Goal: Task Accomplishment & Management: Use online tool/utility

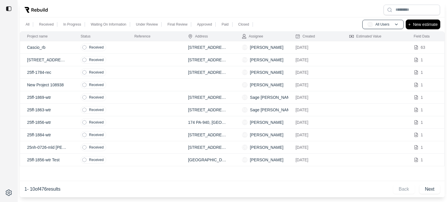
click at [429, 25] on p "New estimate" at bounding box center [425, 24] width 25 height 7
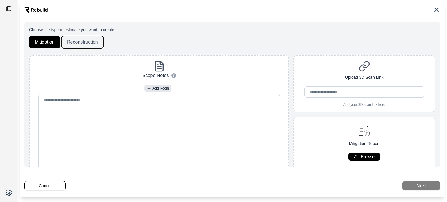
click at [89, 43] on button "Reconstruction" at bounding box center [82, 42] width 42 height 12
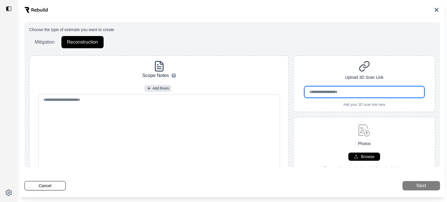
click at [363, 93] on input "url" at bounding box center [364, 91] width 120 height 11
paste input "**********"
type input "**********"
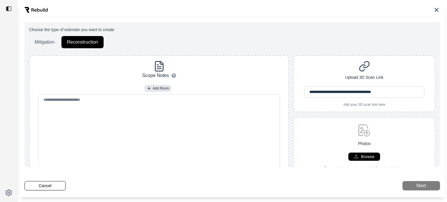
click at [334, 105] on div "**********" at bounding box center [363, 83] width 141 height 47
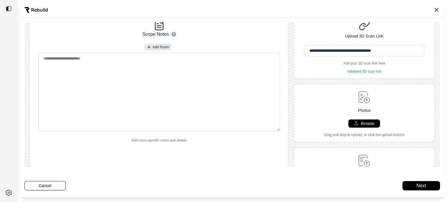
scroll to position [99, 0]
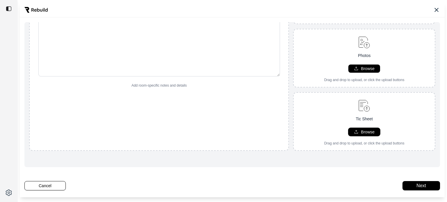
click at [360, 129] on p "Browse" at bounding box center [367, 132] width 14 height 6
type input "**********"
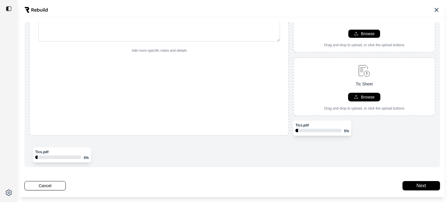
scroll to position [119, 0]
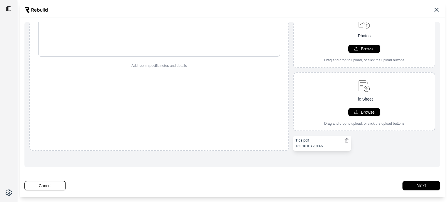
click at [369, 140] on div "Tics.pdf 163.10 KB - 100%" at bounding box center [364, 143] width 142 height 15
click at [407, 182] on button "Next" at bounding box center [421, 185] width 38 height 9
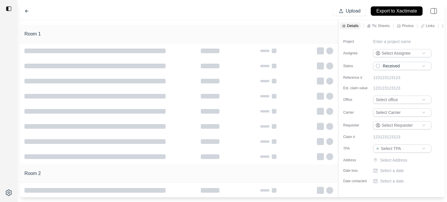
scroll to position [42, 0]
click at [388, 42] on p "Enter a project name" at bounding box center [392, 42] width 38 height 6
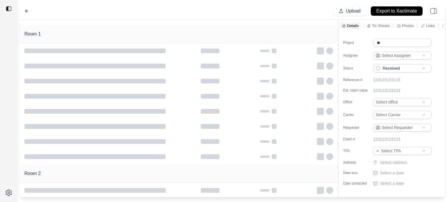
type input "*"
type input "**"
type input "**********"
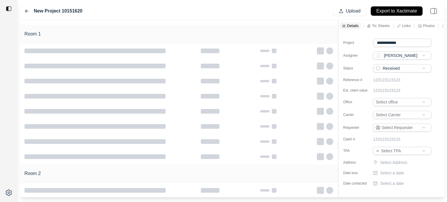
click at [394, 101] on html "**********" at bounding box center [223, 101] width 447 height 202
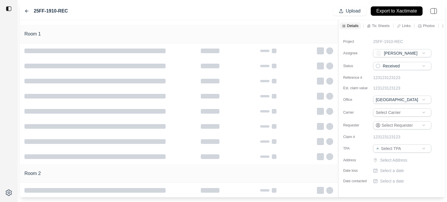
click at [391, 112] on html "**********" at bounding box center [223, 101] width 447 height 202
click at [400, 149] on html "**********" at bounding box center [223, 101] width 447 height 202
click at [396, 158] on p "Select Address" at bounding box center [406, 160] width 52 height 6
click at [400, 159] on input "text" at bounding box center [402, 161] width 58 height 8
paste input "**********"
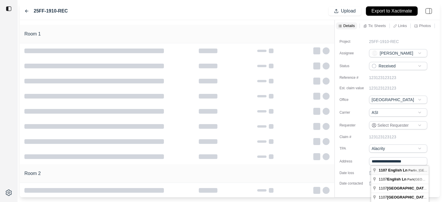
type input "**********"
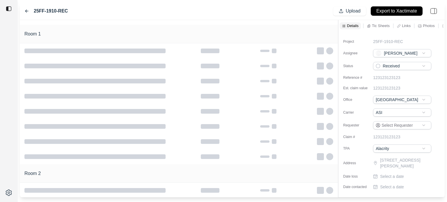
click at [382, 177] on p "Select a date" at bounding box center [392, 177] width 24 height 6
type input "**********"
click at [384, 187] on p "Select a date" at bounding box center [392, 189] width 24 height 6
type input "**********"
click at [365, 164] on label "Address" at bounding box center [357, 163] width 29 height 5
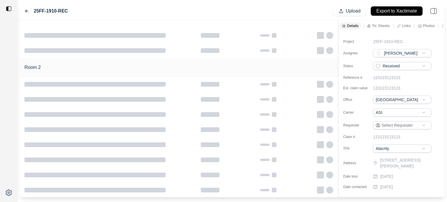
scroll to position [0, 0]
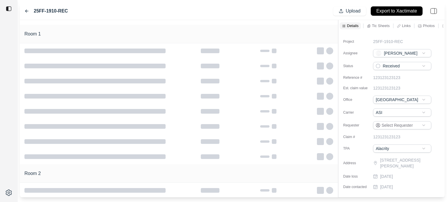
click at [270, 102] on div at bounding box center [179, 96] width 318 height 15
click at [393, 67] on html "**********" at bounding box center [223, 101] width 447 height 202
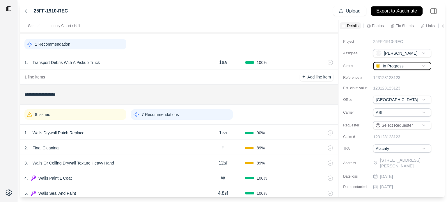
scroll to position [44, 0]
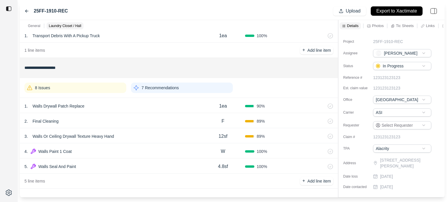
click at [113, 102] on div "1 . Walls Drywall Patch Replace" at bounding box center [112, 106] width 176 height 8
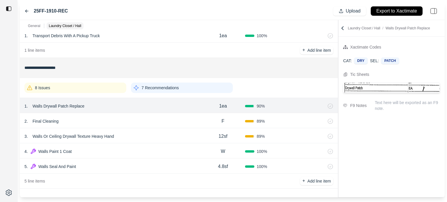
click at [93, 124] on div "2 . Final Cleaning" at bounding box center [112, 121] width 176 height 8
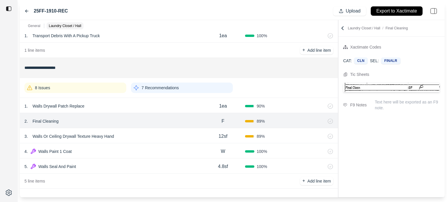
click at [136, 138] on div "3 . Walls Or Ceiling Drywall Texture Heavy Hand" at bounding box center [112, 136] width 176 height 8
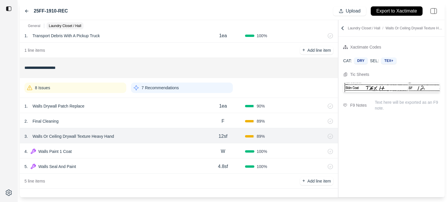
click at [109, 138] on p "Walls Or Ceiling Drywall Texture Heavy Hand" at bounding box center [73, 136] width 86 height 8
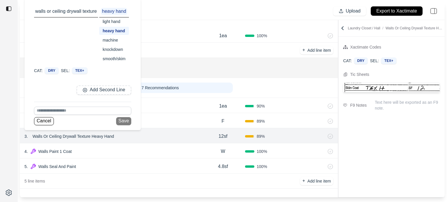
click at [115, 59] on div "smooth/skim" at bounding box center [114, 59] width 30 height 8
click at [126, 119] on button "Save" at bounding box center [125, 121] width 15 height 8
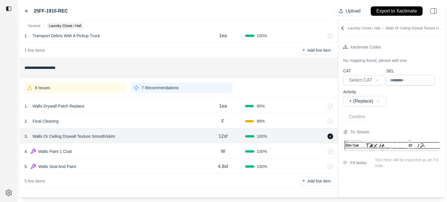
click at [83, 119] on div "2 . Final Cleaning" at bounding box center [112, 121] width 176 height 8
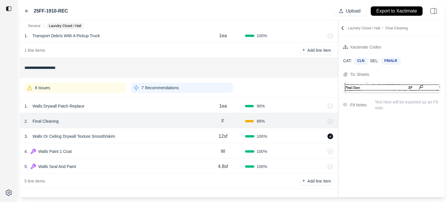
click at [92, 89] on div "8 Issues" at bounding box center [75, 88] width 102 height 10
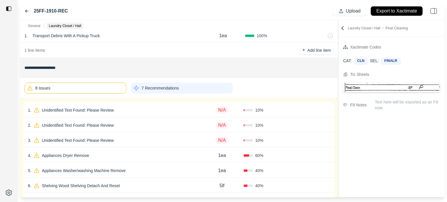
click at [129, 111] on div "1 . Unidentified Text Found: Please Review" at bounding box center [114, 110] width 172 height 8
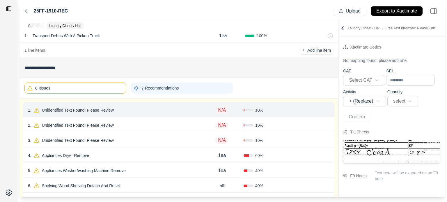
click at [90, 112] on p "Unidentified Text Found: Please Review" at bounding box center [78, 110] width 76 height 8
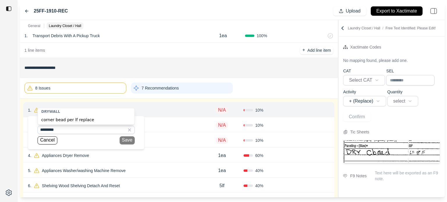
click at [83, 119] on div "corner bead per lf replace" at bounding box center [86, 119] width 97 height 9
type input "**********"
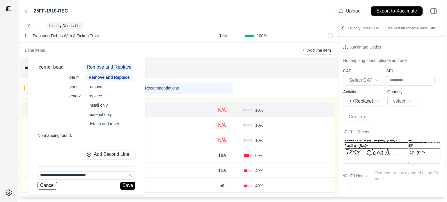
click at [101, 96] on div "replace" at bounding box center [109, 96] width 48 height 8
click at [123, 185] on button "Save" at bounding box center [126, 186] width 15 height 8
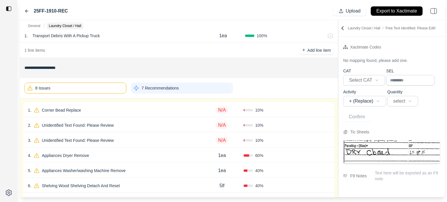
click at [225, 110] on p "N/A" at bounding box center [221, 110] width 13 height 7
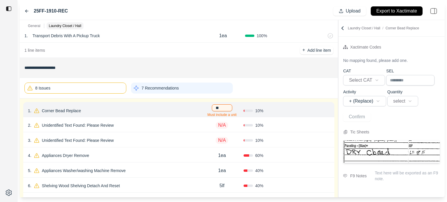
type input "***"
click at [313, 109] on button "Confirm" at bounding box center [312, 110] width 19 height 9
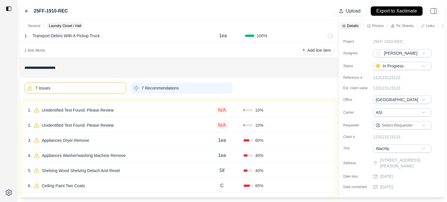
click at [147, 112] on div "1 . Unidentified Text Found: Please Review" at bounding box center [114, 110] width 172 height 8
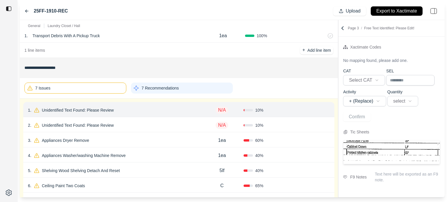
click at [328, 110] on icon at bounding box center [327, 110] width 5 height 5
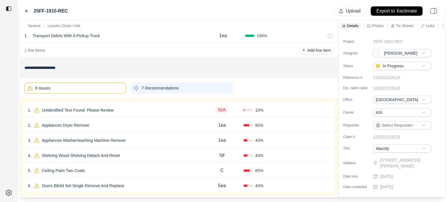
click at [204, 109] on div "N/A" at bounding box center [221, 110] width 43 height 12
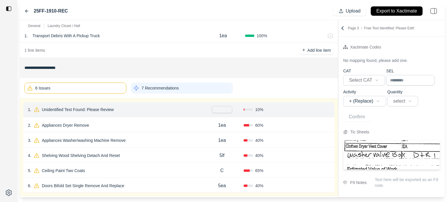
click at [326, 109] on icon at bounding box center [327, 109] width 5 height 5
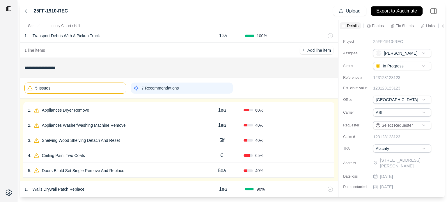
click at [97, 108] on div "1 . Appliances Dryer Remove" at bounding box center [114, 110] width 172 height 8
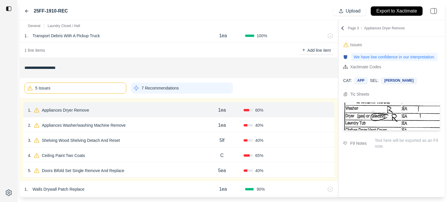
click at [74, 110] on p "Appliances Dryer Remove" at bounding box center [66, 110] width 52 height 8
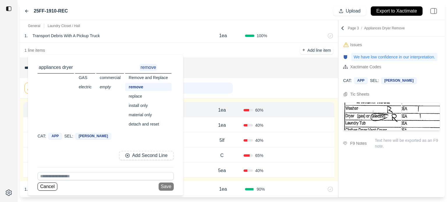
click at [137, 97] on div "replace" at bounding box center [148, 96] width 46 height 8
click at [168, 187] on button "Save" at bounding box center [165, 187] width 15 height 8
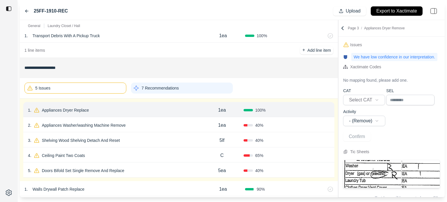
click at [316, 110] on button "Confirm" at bounding box center [312, 110] width 19 height 9
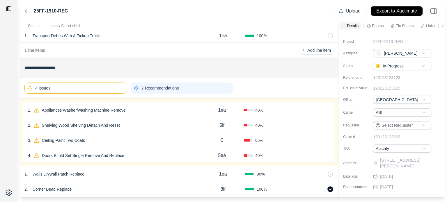
click at [135, 111] on div "1 . Appliances Washer/washing Machine Remove" at bounding box center [114, 110] width 172 height 8
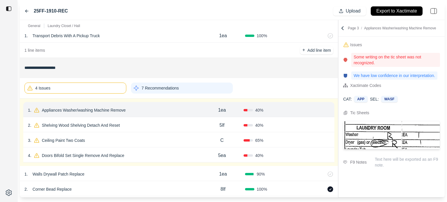
click at [126, 109] on p "Appliances Washer/washing Machine Remove" at bounding box center [84, 110] width 88 height 8
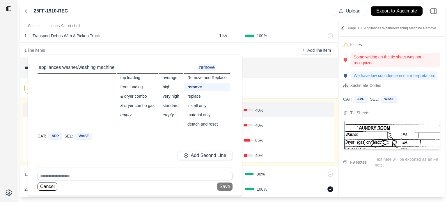
click at [199, 96] on div "replace" at bounding box center [207, 96] width 46 height 8
click at [224, 186] on button "Save" at bounding box center [224, 187] width 15 height 8
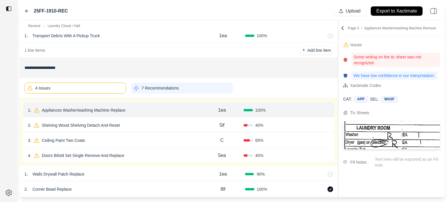
click at [309, 108] on button "Confirm" at bounding box center [312, 110] width 19 height 9
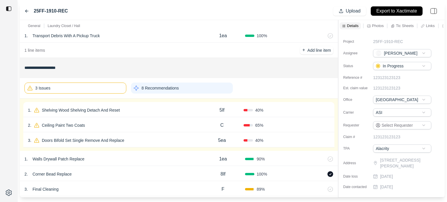
click at [140, 112] on div "1 . Shelving Wood Shelving Detach And Reset" at bounding box center [114, 110] width 172 height 8
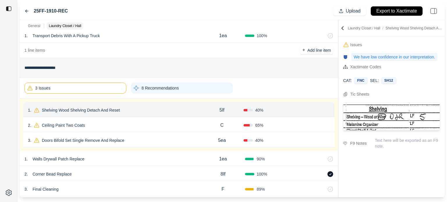
click at [92, 107] on p "Shelving Wood Shelving Detach And Reset" at bounding box center [81, 110] width 83 height 8
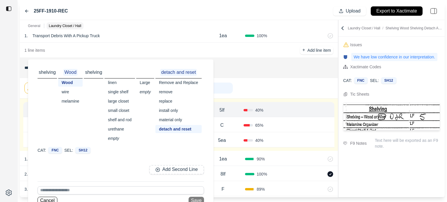
click at [64, 92] on div "wire" at bounding box center [70, 92] width 25 height 8
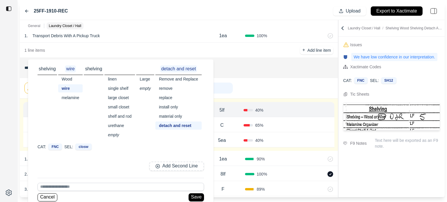
scroll to position [4, 0]
click at [195, 197] on button "Save" at bounding box center [195, 196] width 15 height 8
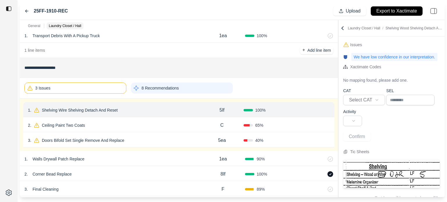
click at [306, 109] on button "Confirm" at bounding box center [312, 110] width 19 height 9
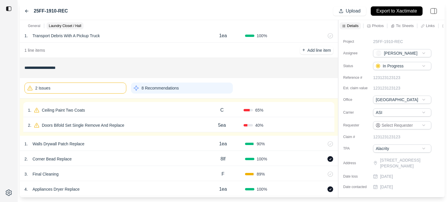
click at [189, 110] on div "1 . Ceiling Paint Two Coats" at bounding box center [114, 110] width 172 height 8
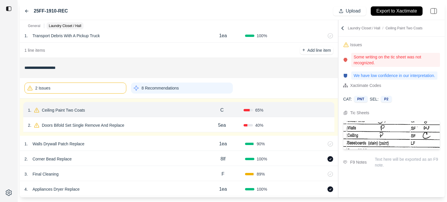
click at [219, 110] on div "C" at bounding box center [221, 110] width 43 height 12
drag, startPoint x: 219, startPoint y: 110, endPoint x: 204, endPoint y: 108, distance: 15.7
click at [204, 108] on div "*" at bounding box center [221, 109] width 43 height 7
type input "**"
click at [308, 110] on button "Confirm" at bounding box center [312, 110] width 19 height 9
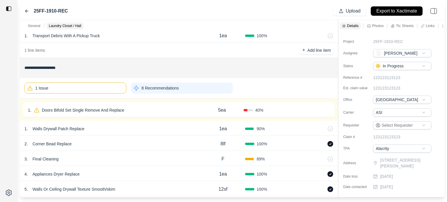
scroll to position [131, 0]
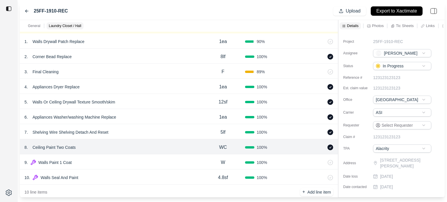
click at [129, 160] on div "9 . Walls Paint 1 Coat" at bounding box center [112, 162] width 176 height 8
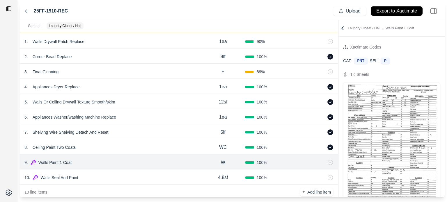
click at [190, 148] on div "8 . Ceiling Paint Two Coats" at bounding box center [112, 147] width 176 height 8
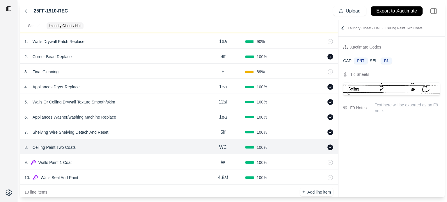
click at [322, 146] on icon at bounding box center [322, 147] width 1 height 3
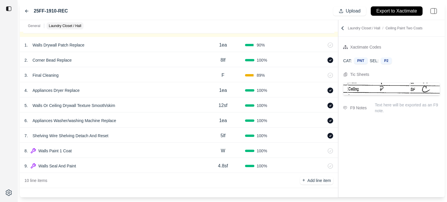
scroll to position [127, 0]
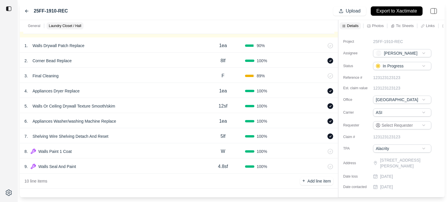
click at [224, 151] on p "W" at bounding box center [223, 151] width 4 height 7
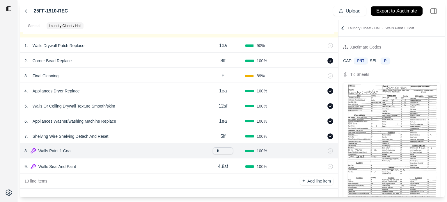
type input "**"
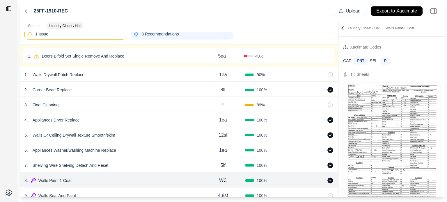
click at [156, 53] on div "1 . Doors Bifold Set Single Remove And Replace" at bounding box center [114, 56] width 172 height 8
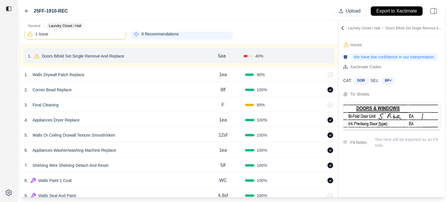
click at [125, 54] on p "Doors Bifold Set Single Remove And Replace" at bounding box center [83, 56] width 87 height 8
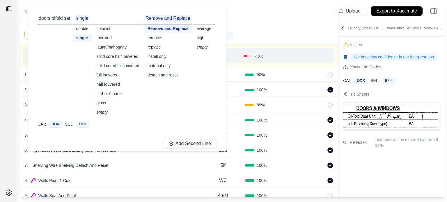
click at [87, 30] on div "double" at bounding box center [82, 28] width 19 height 8
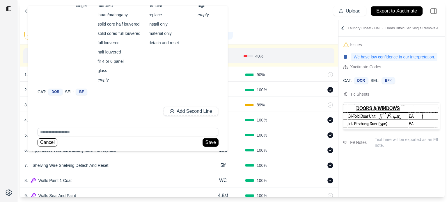
click at [208, 143] on button "Save" at bounding box center [210, 142] width 15 height 8
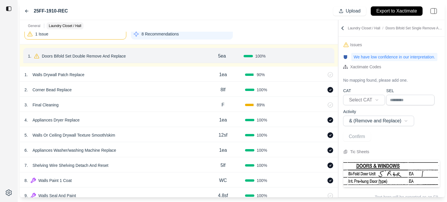
click at [221, 54] on p "5ea" at bounding box center [222, 56] width 8 height 7
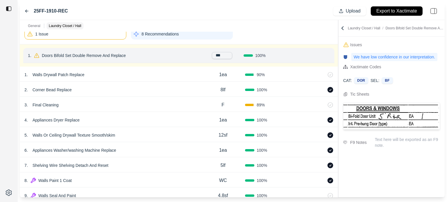
drag, startPoint x: 229, startPoint y: 56, endPoint x: 189, endPoint y: 55, distance: 40.4
click at [189, 55] on div "1 . Doors Bifold Set Double Remove And Replace *** 100 % Confirm" at bounding box center [178, 55] width 311 height 15
type input "***"
click at [312, 57] on button "Confirm" at bounding box center [312, 55] width 19 height 9
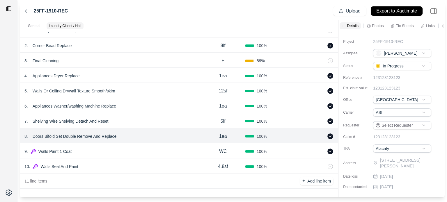
scroll to position [0, 0]
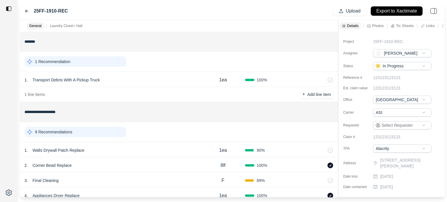
click at [91, 133] on div "9 Recommendations" at bounding box center [75, 132] width 102 height 10
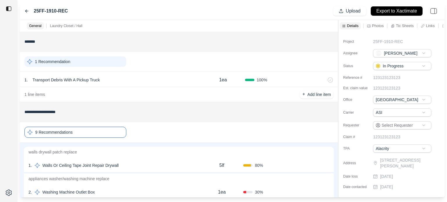
scroll to position [145, 0]
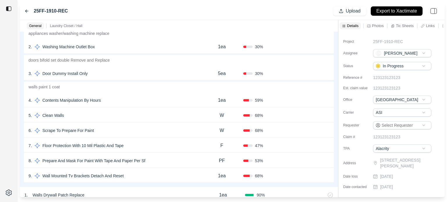
click at [130, 73] on div "3 . Door Dummy Install Only" at bounding box center [114, 73] width 172 height 8
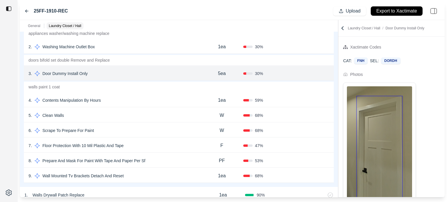
click at [323, 74] on div "Confirm" at bounding box center [316, 73] width 26 height 9
click at [138, 43] on div "2 . Washing Machine Outlet Box" at bounding box center [114, 47] width 172 height 8
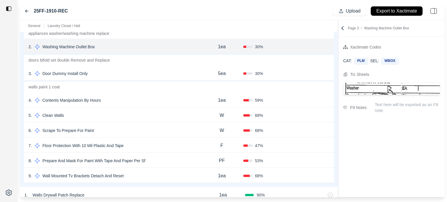
scroll to position [116, 0]
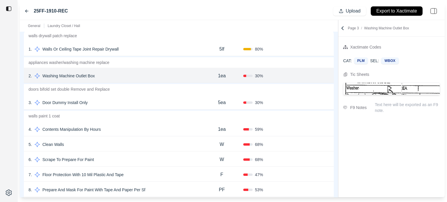
click at [313, 74] on button "Confirm" at bounding box center [312, 75] width 19 height 9
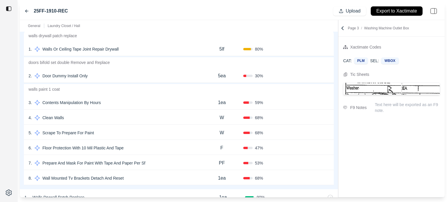
click at [148, 147] on div "6 . Floor Protection With 10 Mil Plastic And Tape" at bounding box center [114, 148] width 172 height 8
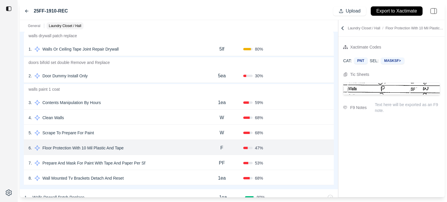
click at [314, 146] on button "Confirm" at bounding box center [312, 147] width 19 height 9
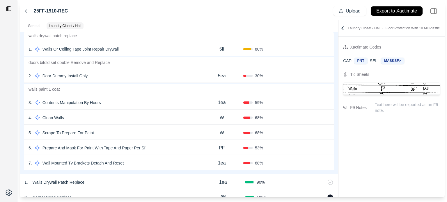
click at [144, 103] on div "3 . Contents Manipulation By Hours" at bounding box center [114, 103] width 172 height 8
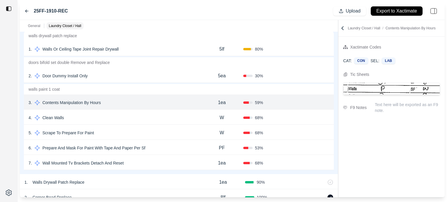
click at [219, 102] on p "1ea" at bounding box center [222, 102] width 8 height 7
type input "*"
type input "***"
click at [312, 104] on button "Confirm" at bounding box center [312, 102] width 19 height 9
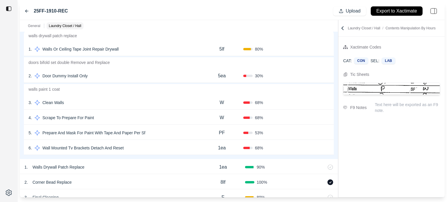
click at [150, 130] on div "5 . Prepare And Mask For Paint With Tape And Paper Per Sf" at bounding box center [114, 133] width 172 height 8
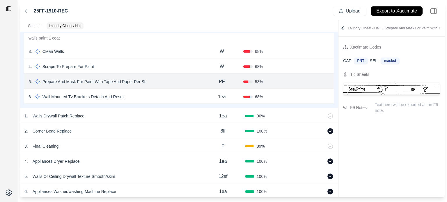
scroll to position [66, 0]
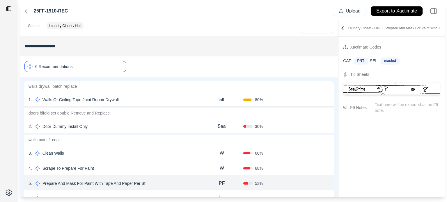
click at [103, 64] on div "6 Recommendations" at bounding box center [75, 66] width 102 height 11
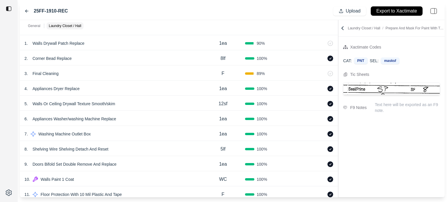
scroll to position [165, 0]
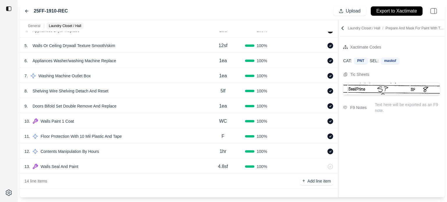
click at [177, 159] on div "13 . Walls Seal And Paint 4.8sf 100 %" at bounding box center [179, 165] width 318 height 15
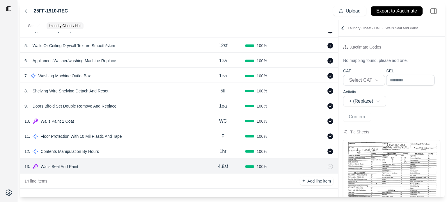
click at [224, 165] on p "4.8sf" at bounding box center [223, 166] width 10 height 7
drag, startPoint x: 223, startPoint y: 167, endPoint x: 202, endPoint y: 169, distance: 21.0
click at [203, 169] on div "*****" at bounding box center [223, 166] width 44 height 7
type input "***"
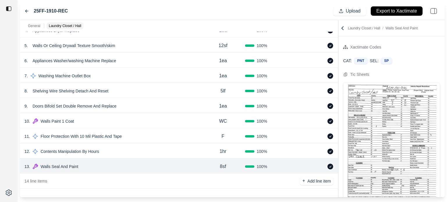
scroll to position [0, 0]
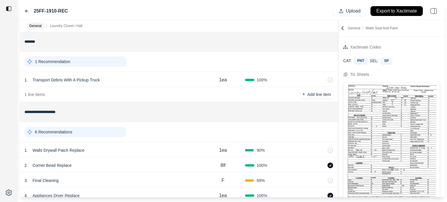
click at [391, 10] on p "Export to Xactimate" at bounding box center [396, 11] width 41 height 7
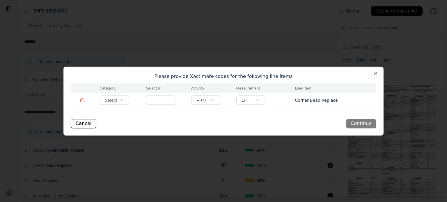
click at [117, 101] on body "**********" at bounding box center [223, 101] width 447 height 202
click at [162, 100] on input "text" at bounding box center [160, 99] width 29 height 9
type input "*****"
click at [358, 120] on button "Continue" at bounding box center [361, 123] width 30 height 9
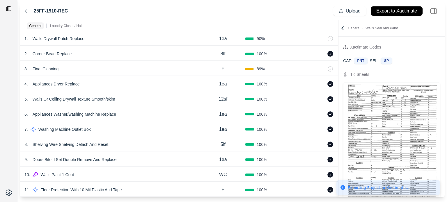
scroll to position [116, 0]
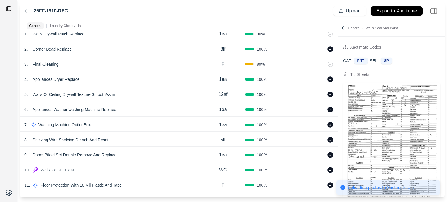
click at [3, 64] on div at bounding box center [8, 101] width 17 height 202
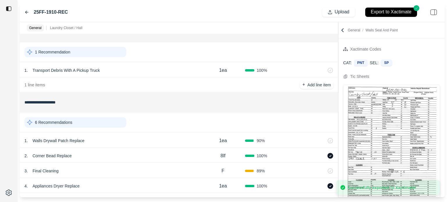
scroll to position [0, 0]
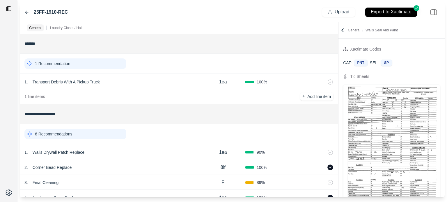
click at [99, 133] on div "6 Recommendations" at bounding box center [75, 134] width 102 height 10
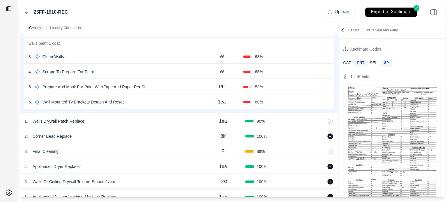
scroll to position [174, 0]
